Goal: Check status: Check status

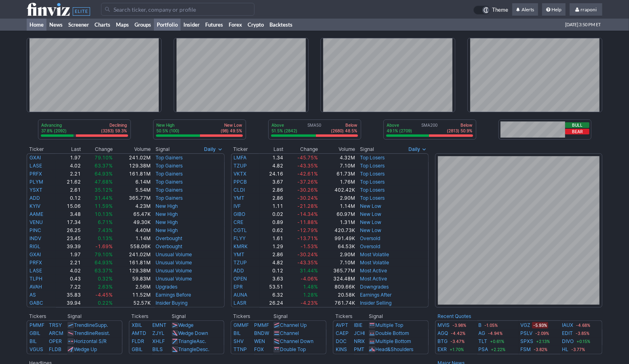
click at [174, 27] on link "Portfolio" at bounding box center [167, 25] width 27 height 12
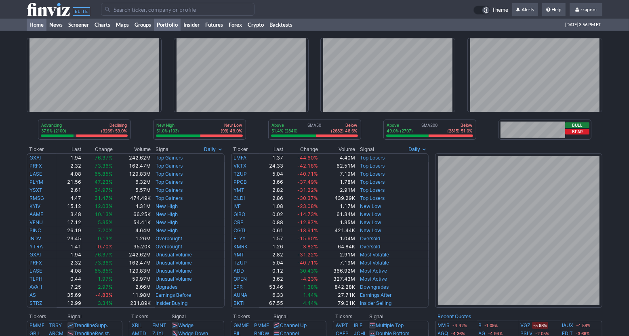
click at [161, 29] on link "Portfolio" at bounding box center [167, 25] width 27 height 12
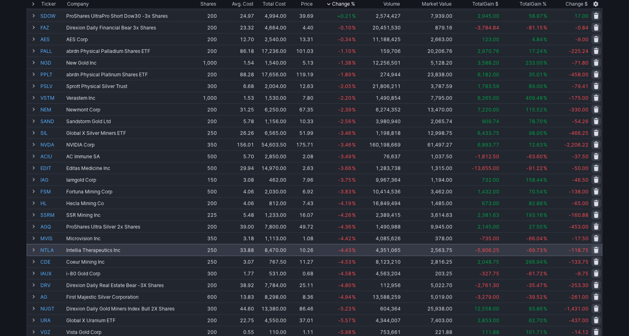
scroll to position [162, 0]
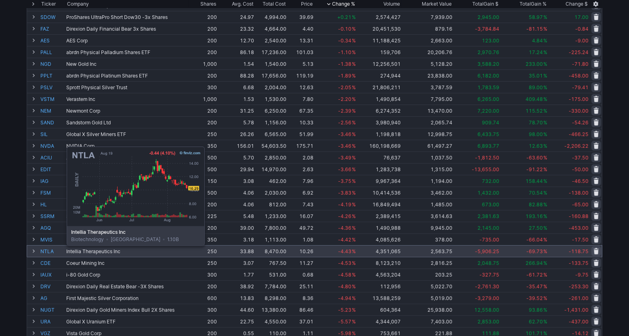
click at [46, 252] on link "NTLA" at bounding box center [52, 251] width 24 height 11
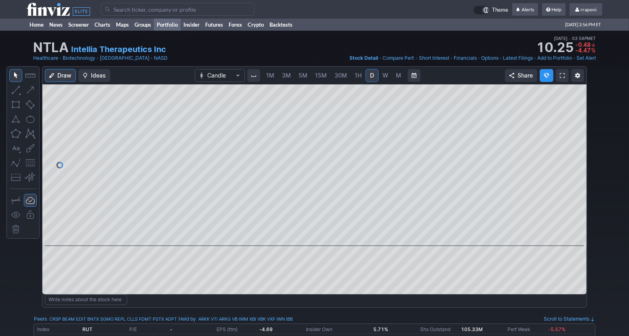
click at [180, 28] on link "Portfolio" at bounding box center [167, 25] width 27 height 12
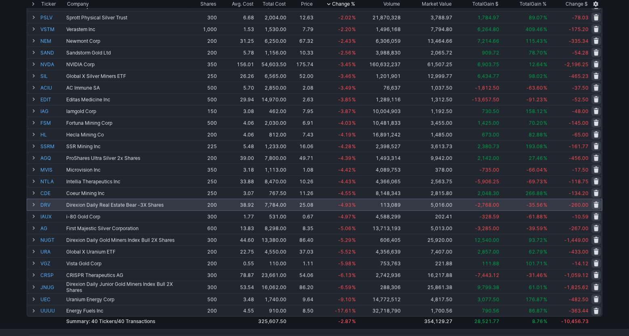
scroll to position [241, 0]
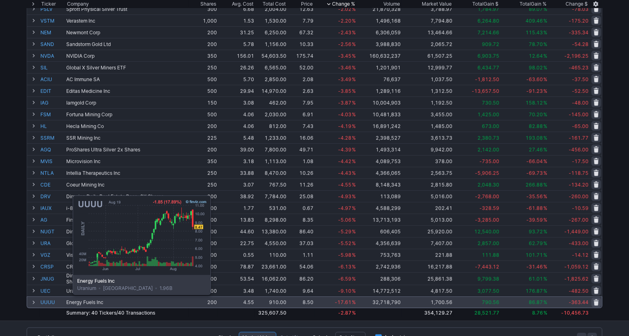
click at [52, 300] on link "UUUU" at bounding box center [52, 302] width 24 height 11
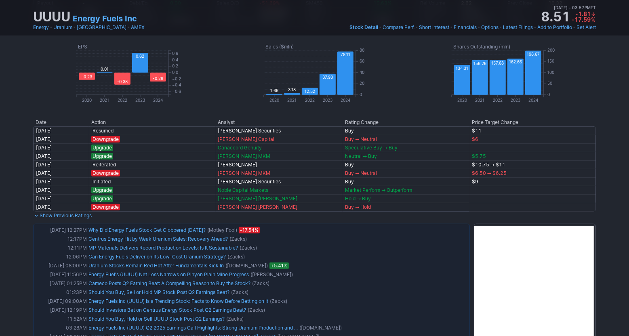
scroll to position [445, 0]
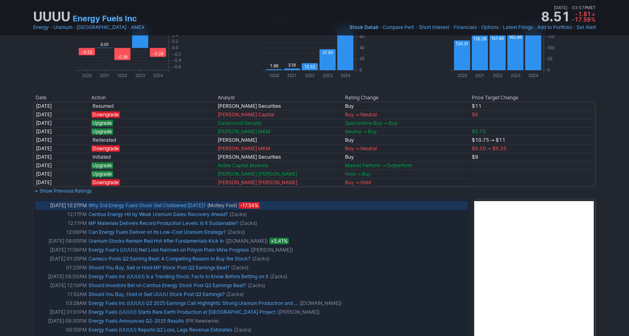
click at [167, 208] on link "Why Did Energy Fuels Stock Get Clobbered [DATE]?" at bounding box center [146, 205] width 117 height 6
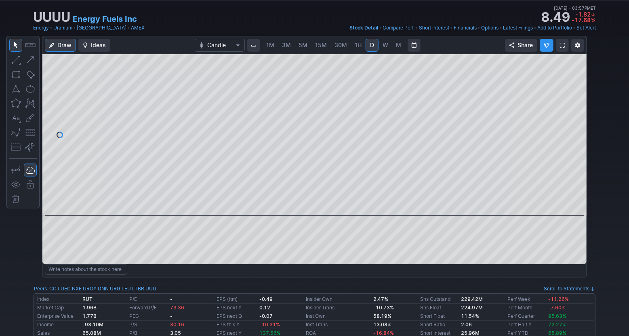
scroll to position [0, 0]
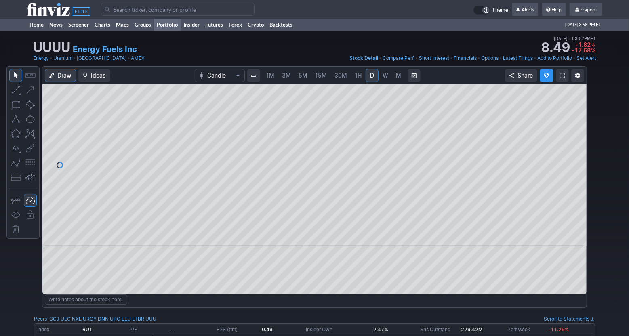
click at [165, 22] on link "Portfolio" at bounding box center [167, 25] width 27 height 12
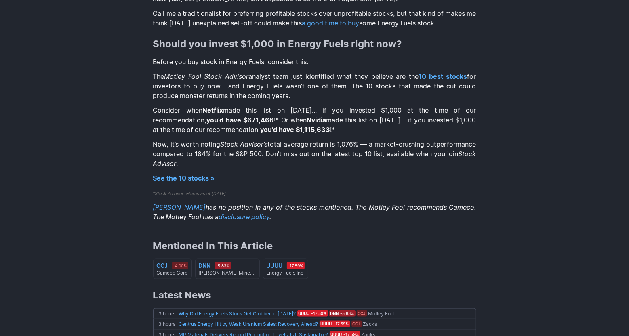
scroll to position [715, 0]
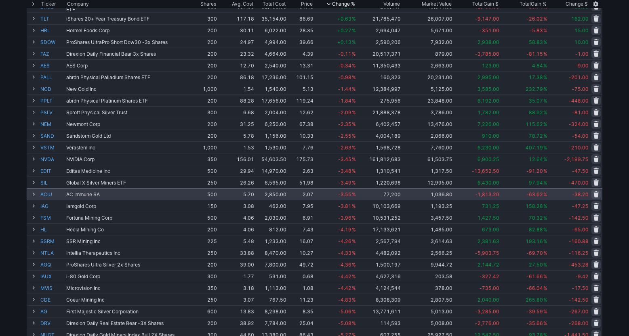
scroll to position [138, 0]
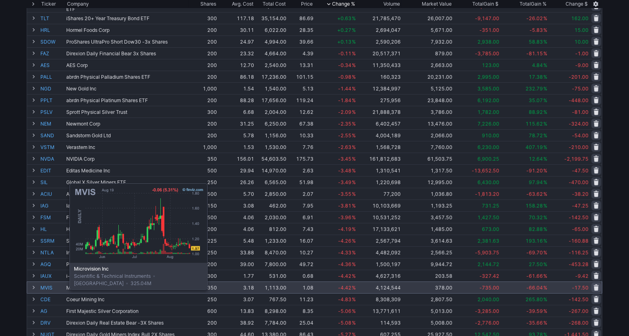
click at [49, 288] on link "MVIS" at bounding box center [52, 287] width 24 height 11
